Goal: Task Accomplishment & Management: Manage account settings

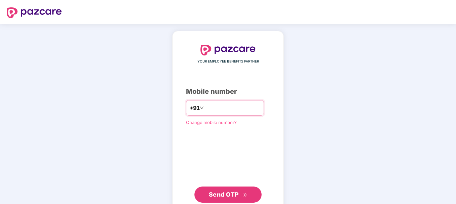
type input "*"
type input "**********"
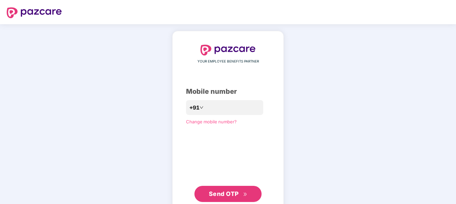
click at [221, 193] on span "Send OTP" at bounding box center [224, 193] width 30 height 7
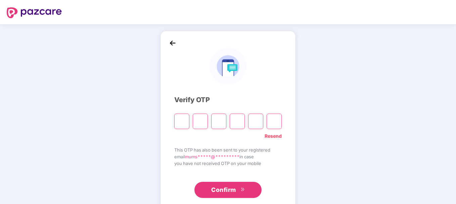
type input "*"
click at [188, 122] on input "*" at bounding box center [181, 120] width 15 height 15
type input "*"
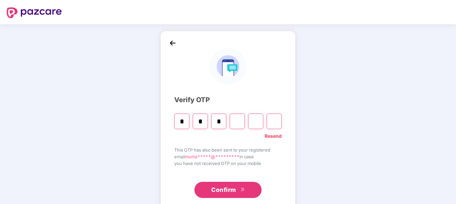
type input "*"
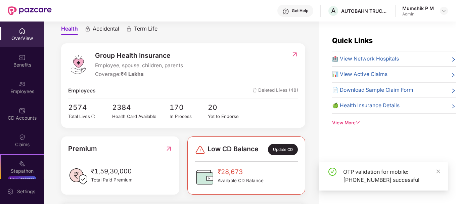
scroll to position [64, 0]
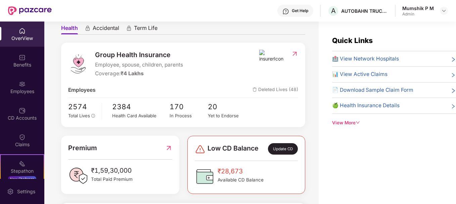
click at [271, 90] on span "Deleted Lives (48)" at bounding box center [275, 90] width 46 height 8
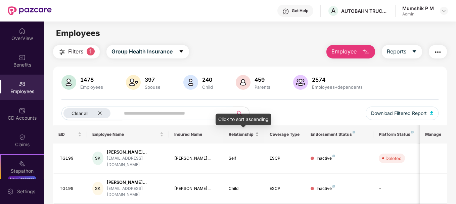
scroll to position [37, 0]
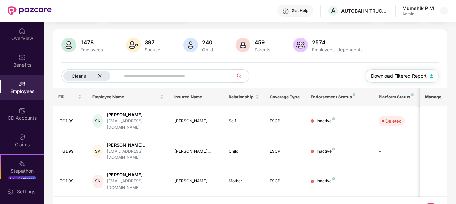
click at [433, 78] on button "Download Filtered Report" at bounding box center [401, 75] width 73 height 13
click at [100, 78] on icon "close" at bounding box center [100, 75] width 4 height 4
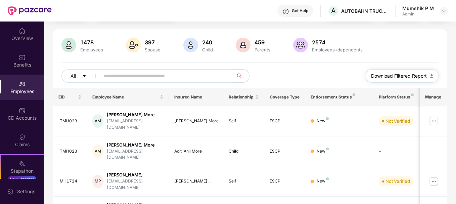
click at [432, 76] on img "button" at bounding box center [431, 75] width 3 height 4
click at [87, 76] on icon "caret-down" at bounding box center [84, 75] width 5 height 5
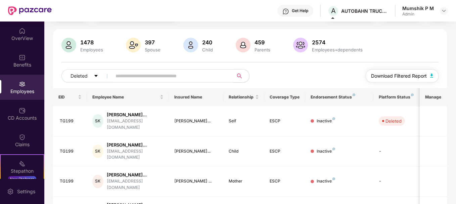
click at [432, 77] on img "button" at bounding box center [431, 75] width 3 height 4
